Goal: Transaction & Acquisition: Purchase product/service

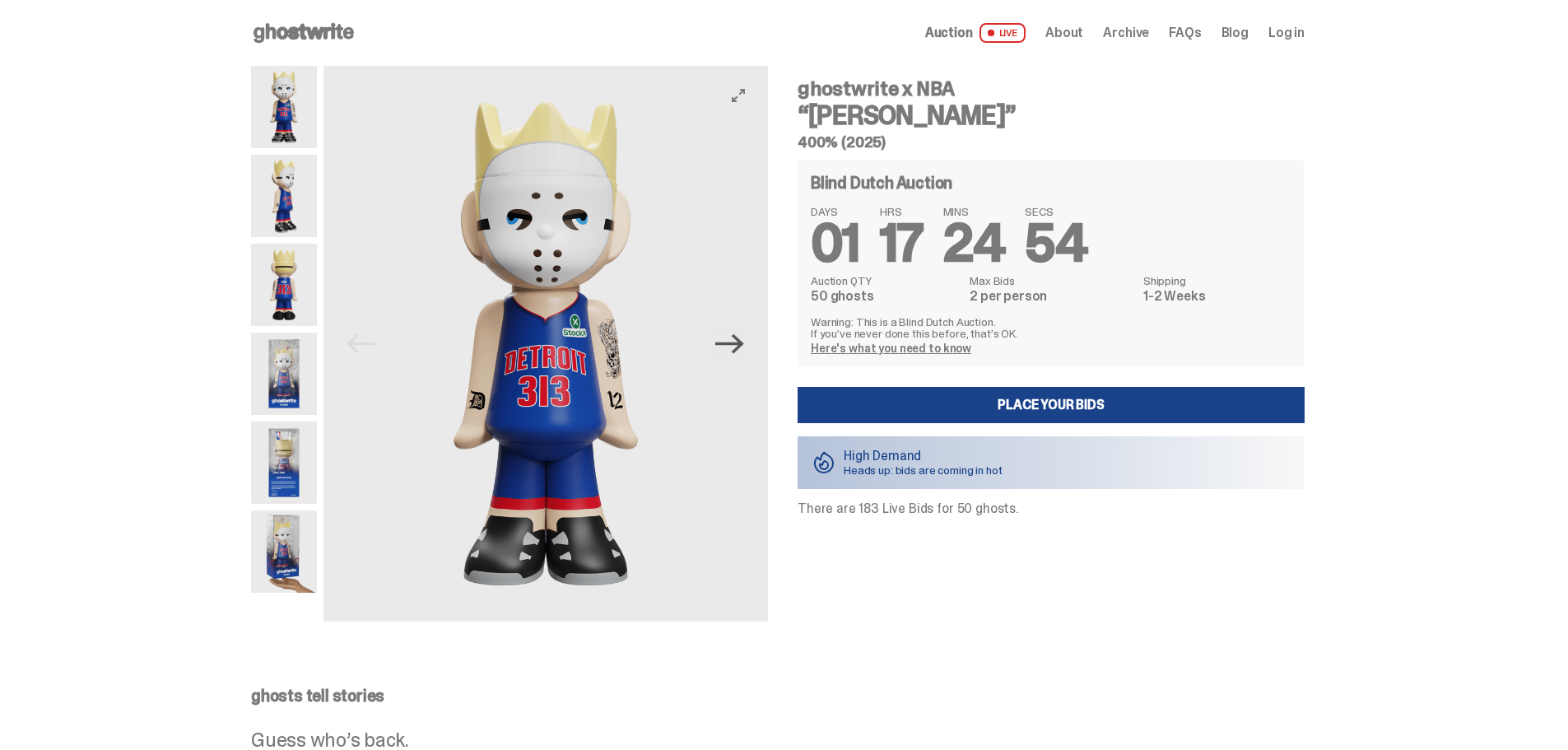
click at [729, 346] on icon "Next" at bounding box center [730, 343] width 29 height 29
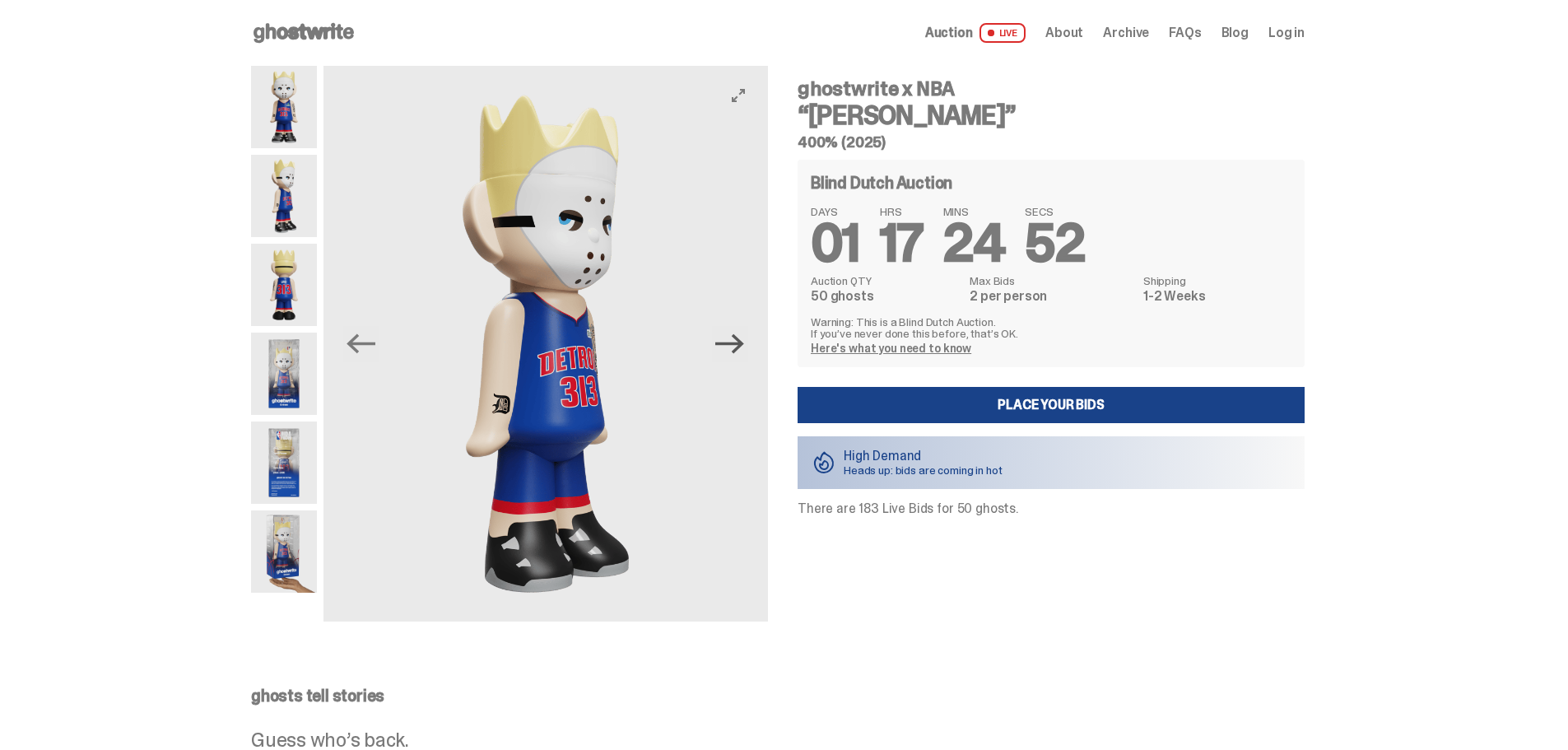
click at [729, 346] on icon "Next" at bounding box center [730, 343] width 29 height 29
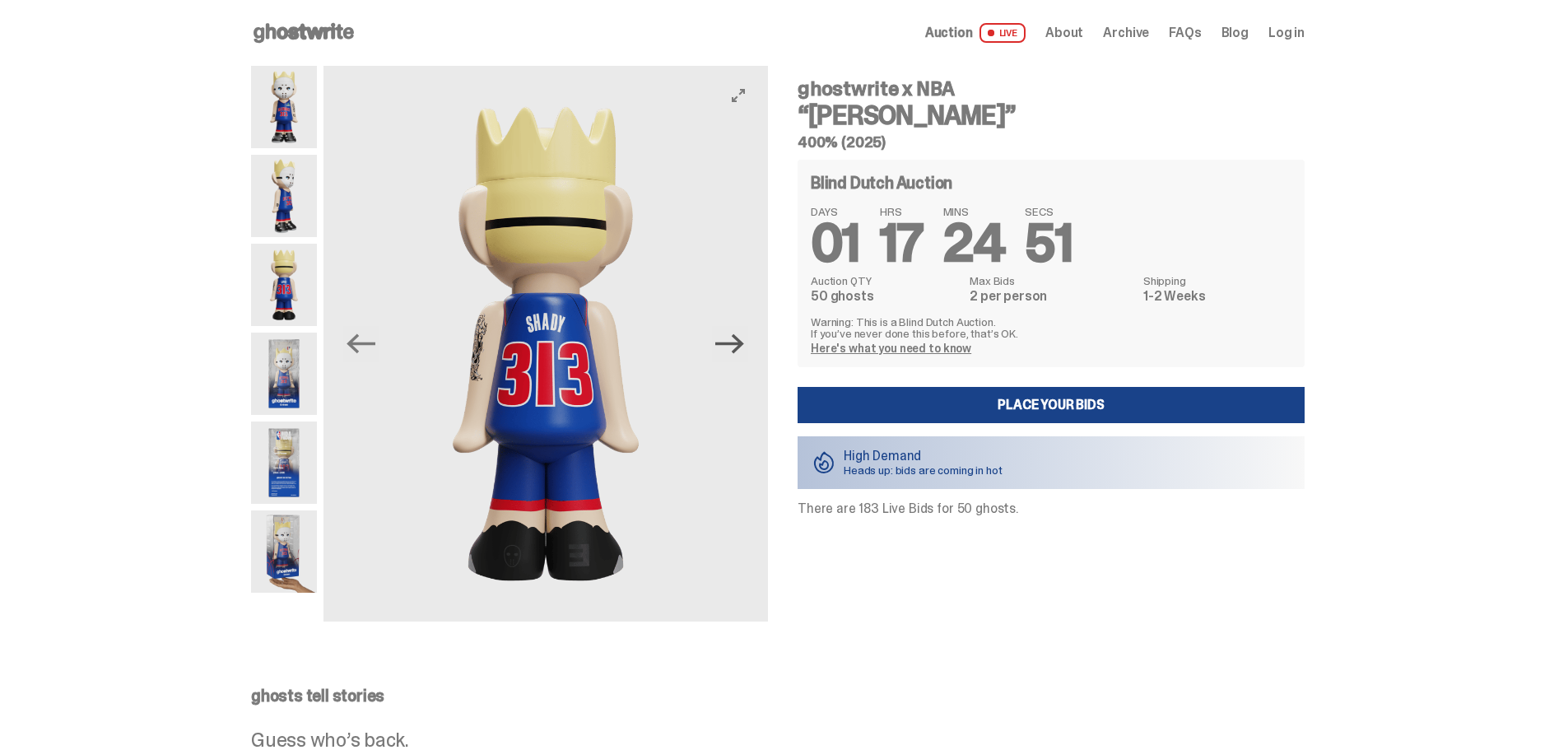
click at [729, 346] on icon "Next" at bounding box center [730, 343] width 29 height 29
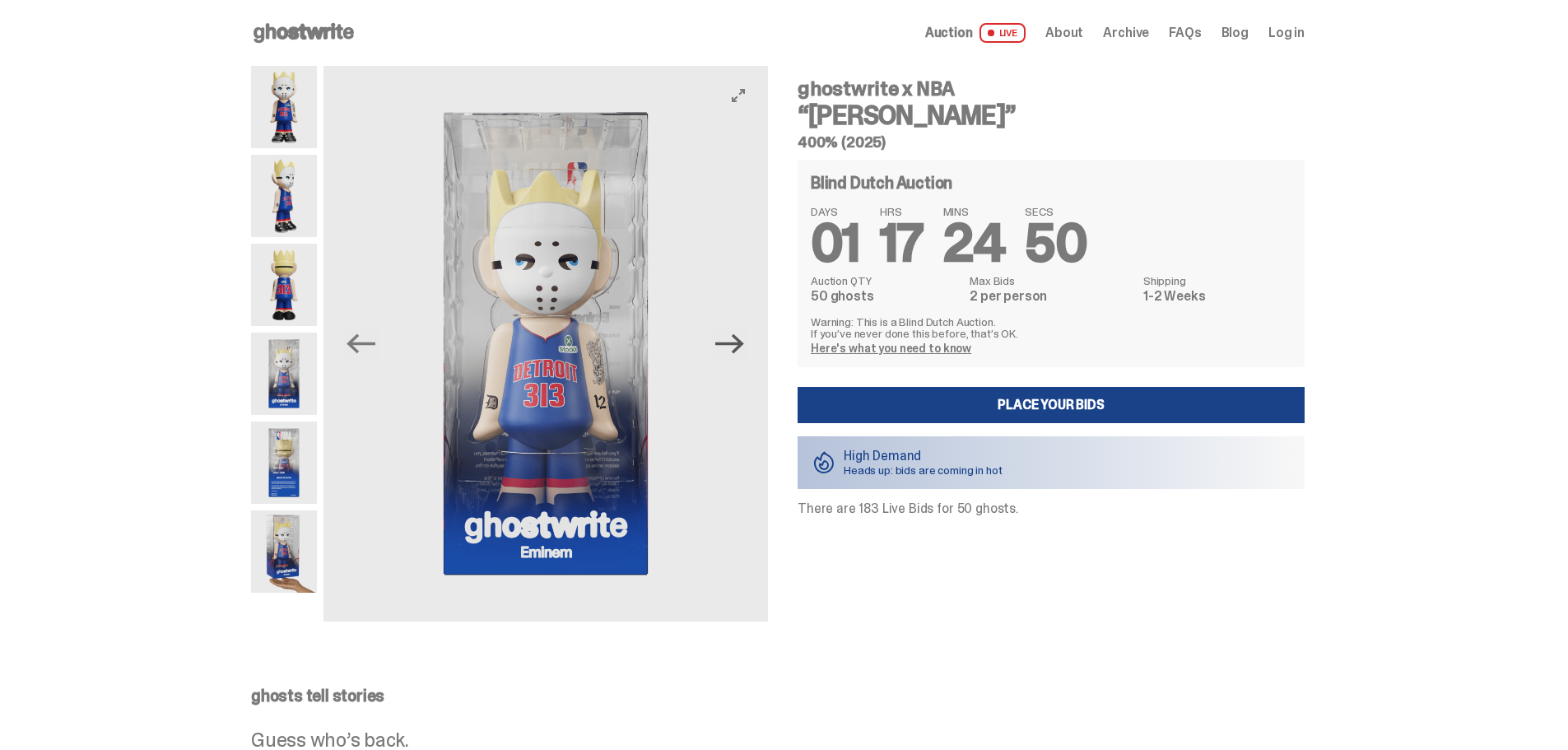
click at [729, 346] on icon "Next" at bounding box center [730, 343] width 29 height 29
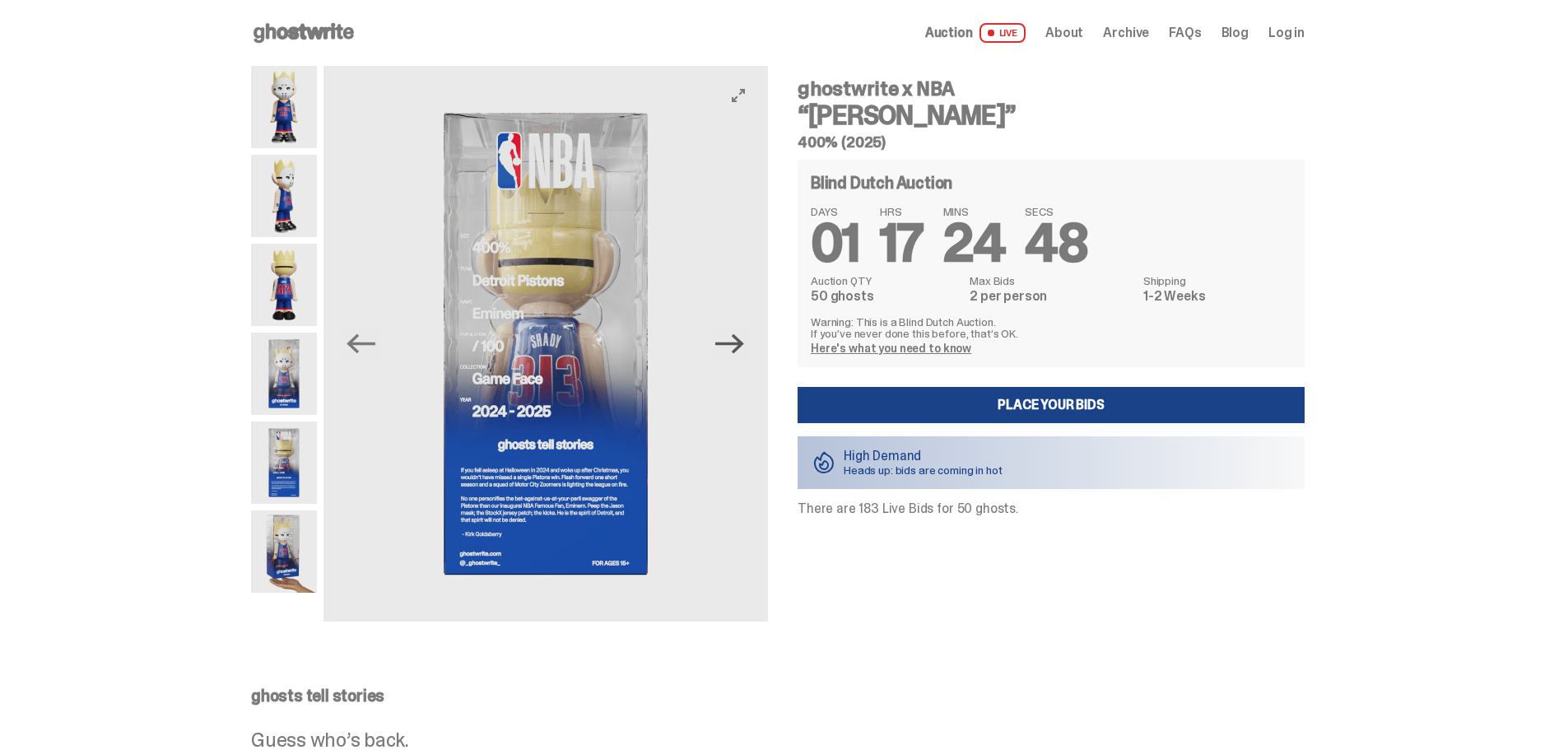
click at [729, 346] on icon "Next" at bounding box center [730, 343] width 29 height 29
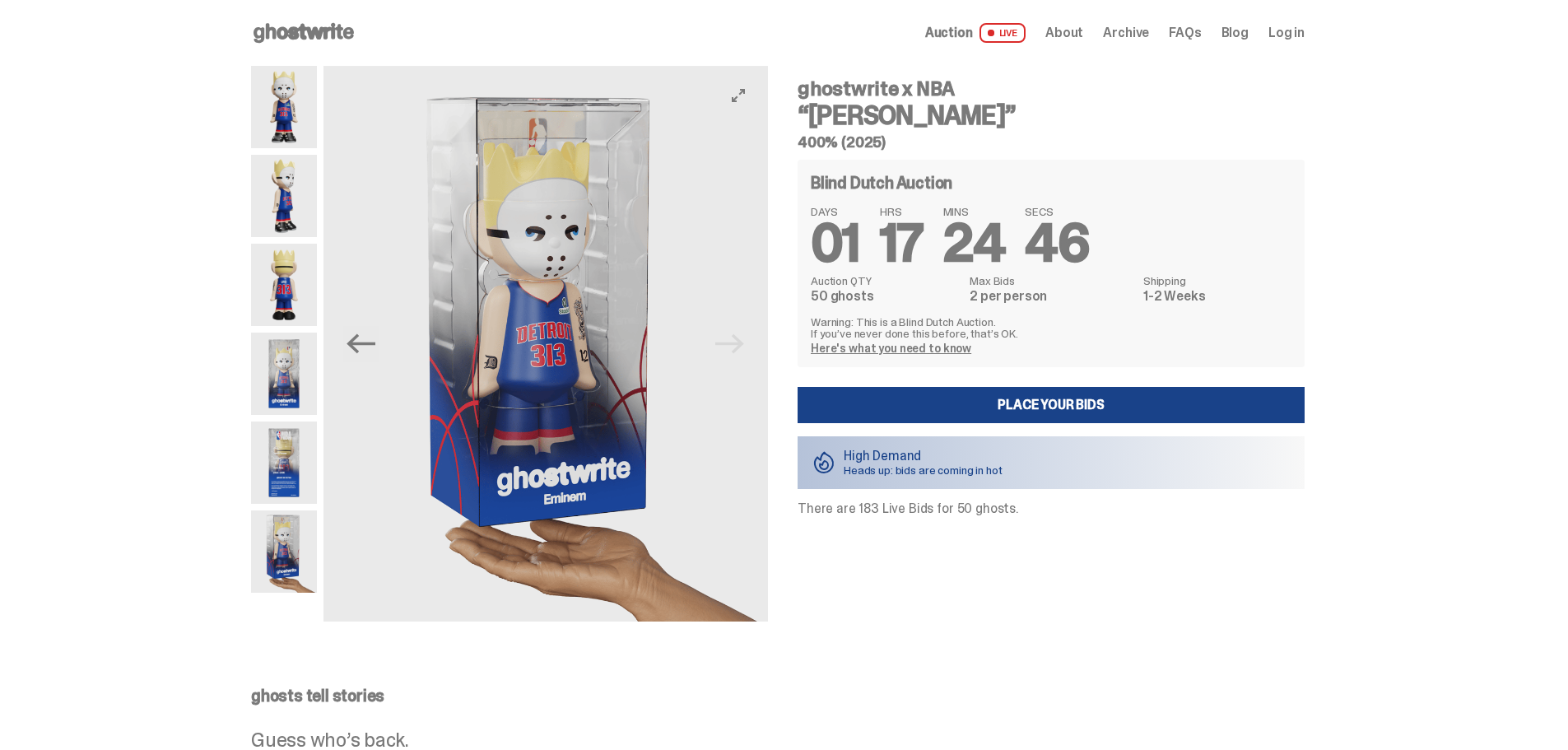
click at [729, 346] on img at bounding box center [545, 344] width 444 height 556
click at [732, 340] on img at bounding box center [545, 344] width 444 height 556
click at [363, 348] on icon "Previous" at bounding box center [361, 343] width 29 height 29
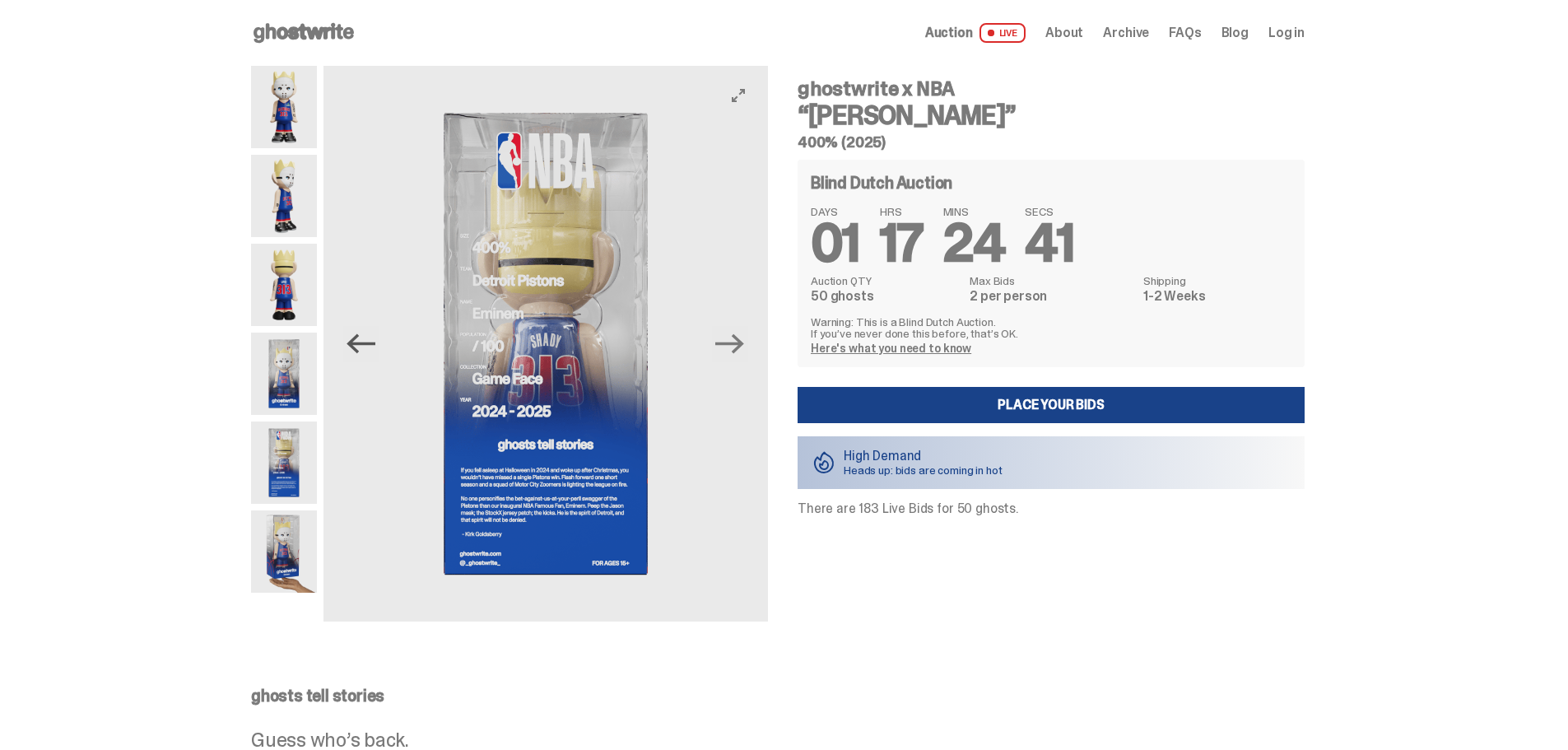
click at [363, 348] on icon "Previous" at bounding box center [361, 343] width 29 height 29
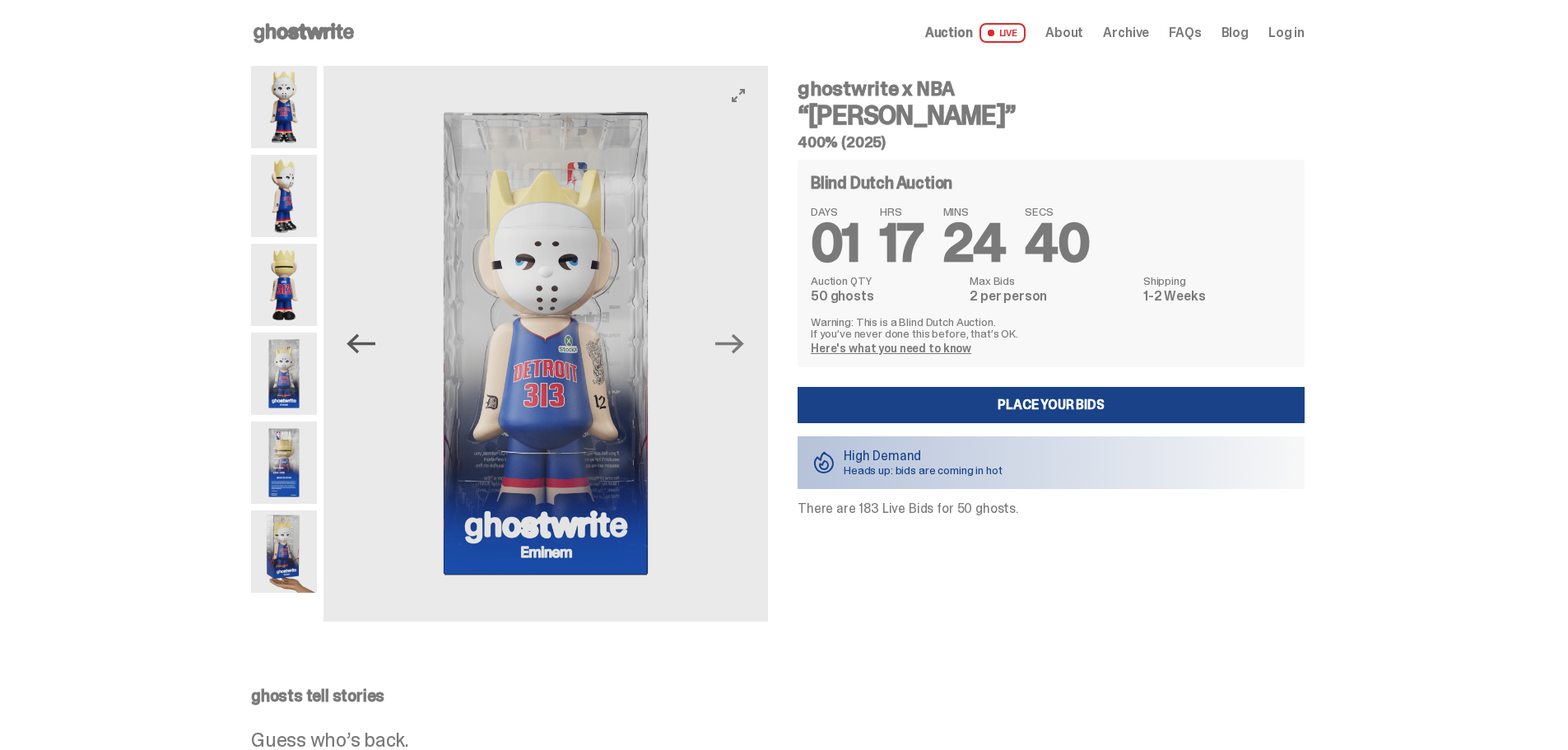
click at [363, 348] on icon "Previous" at bounding box center [361, 343] width 29 height 29
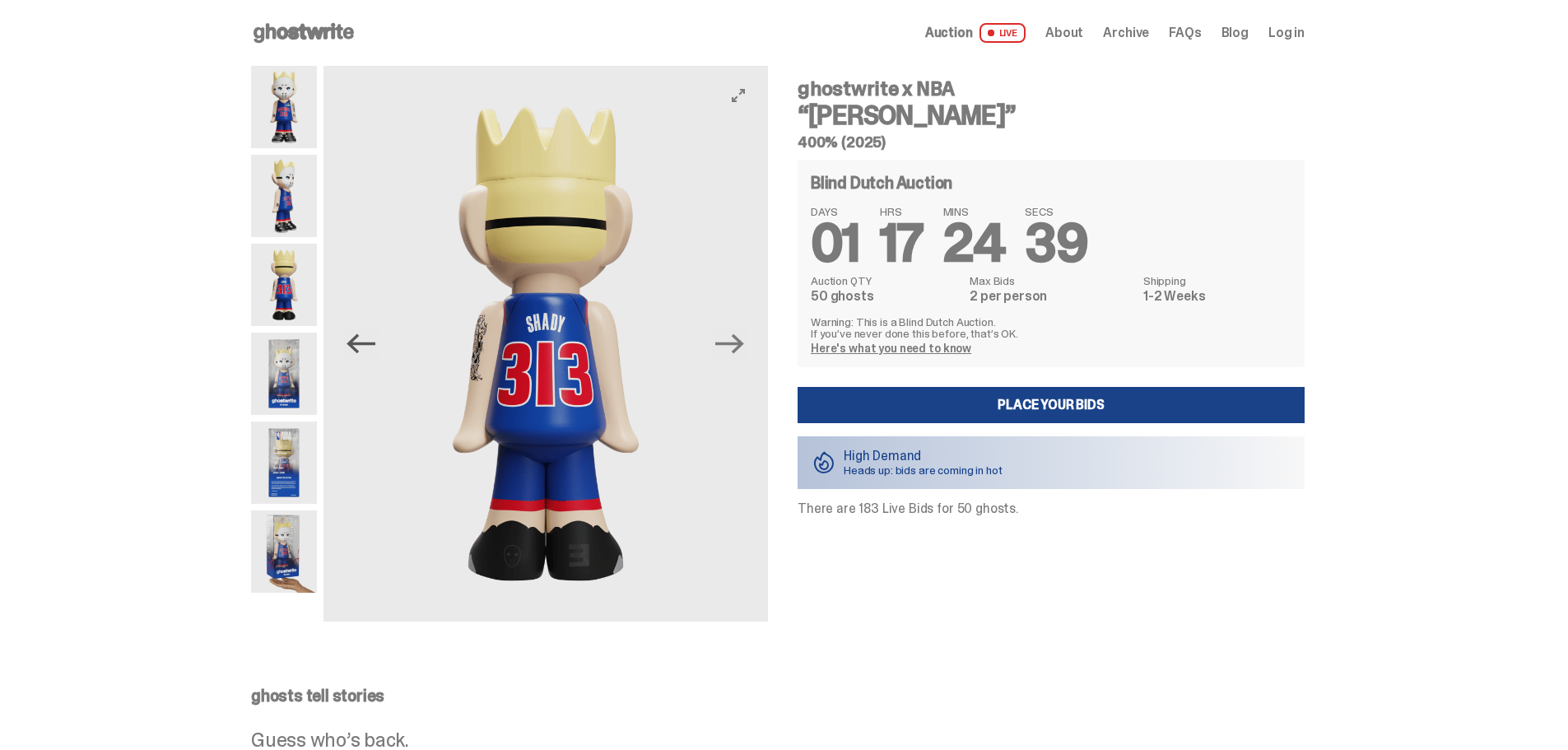
click at [363, 348] on icon "Previous" at bounding box center [361, 343] width 29 height 29
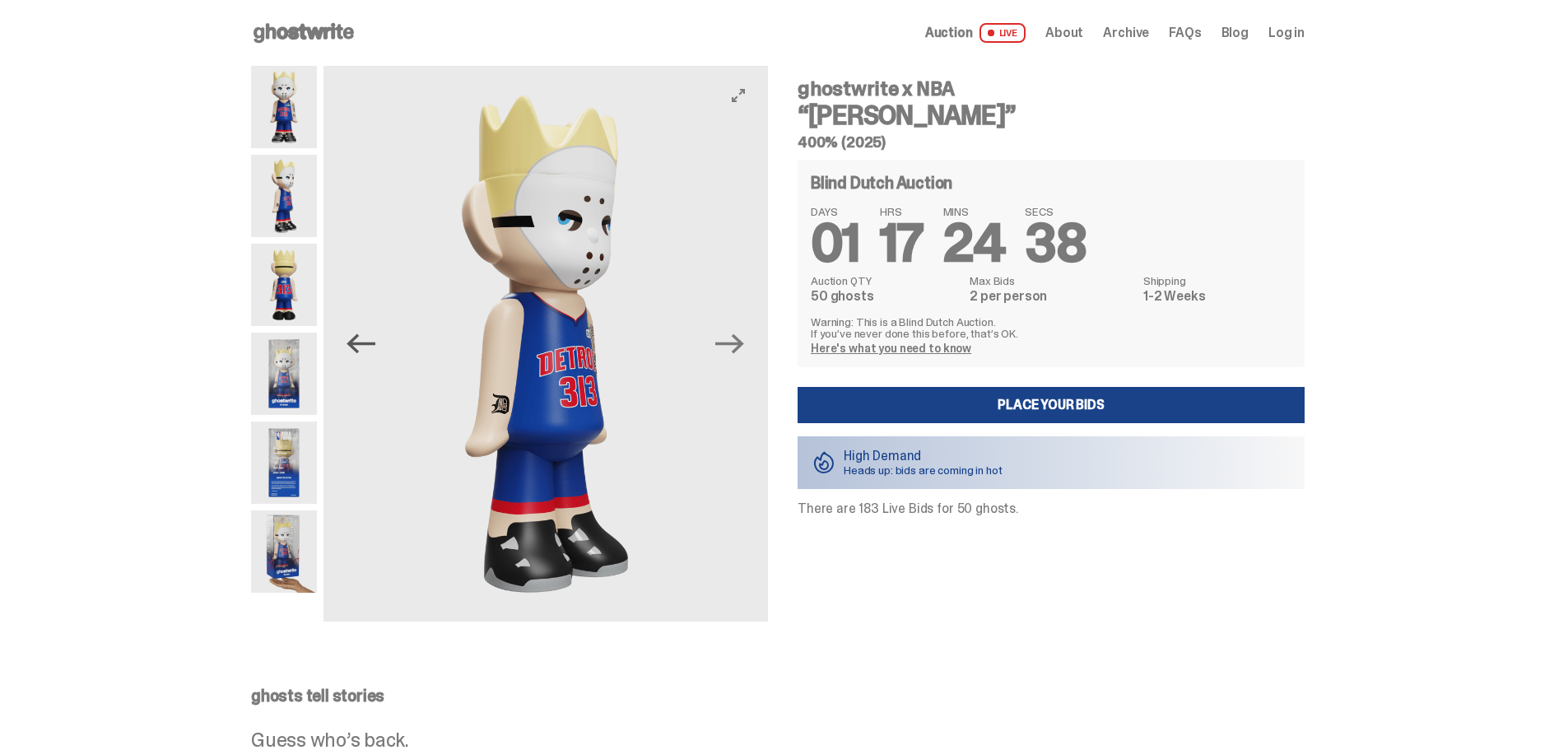
click at [363, 348] on icon "Previous" at bounding box center [361, 343] width 29 height 29
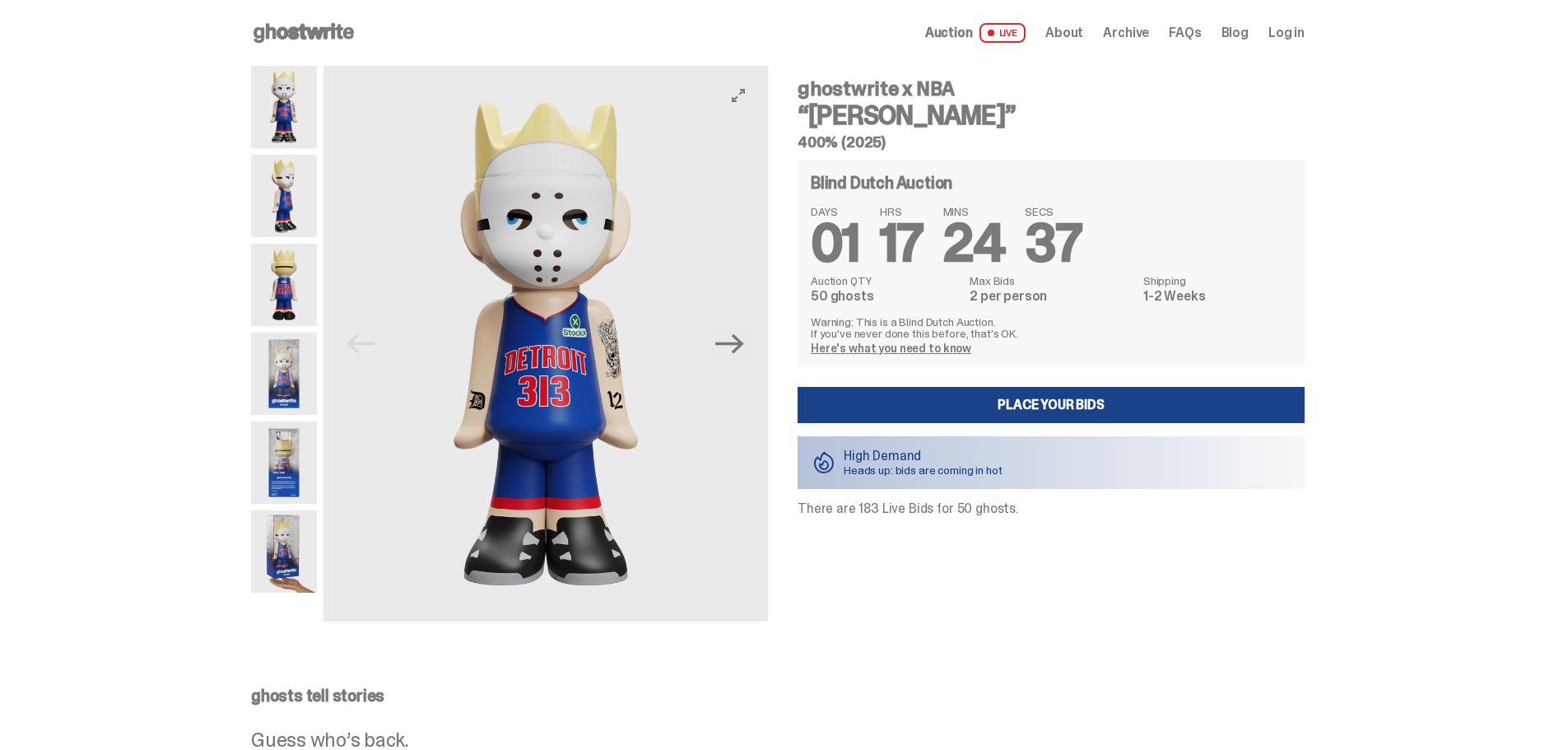
click at [363, 348] on img at bounding box center [545, 344] width 444 height 556
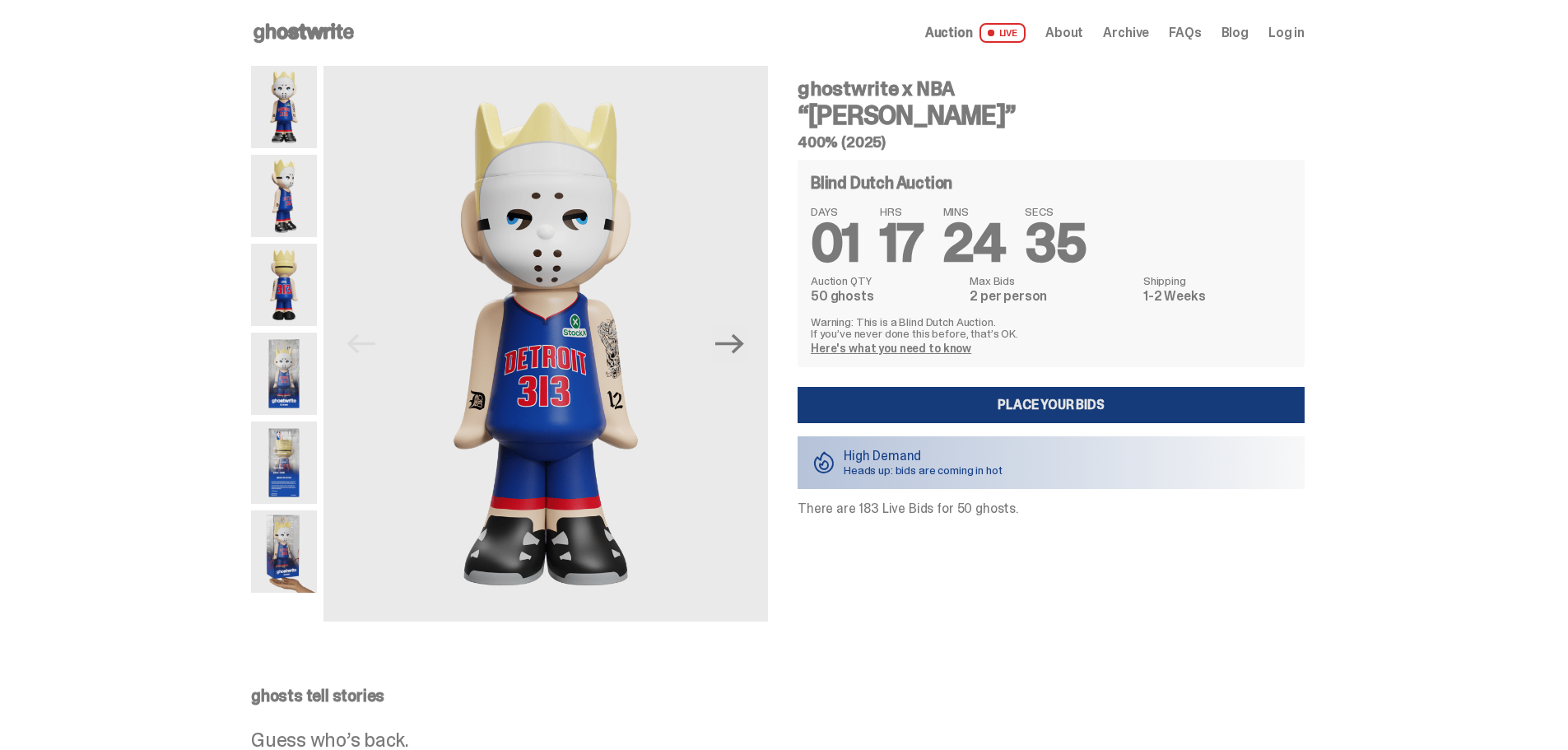
click at [943, 392] on link "Place your Bids" at bounding box center [1051, 405] width 507 height 37
